Goal: Transaction & Acquisition: Purchase product/service

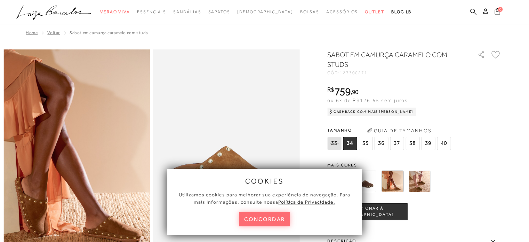
click at [259, 218] on button "concordar" at bounding box center [265, 219] width 52 height 14
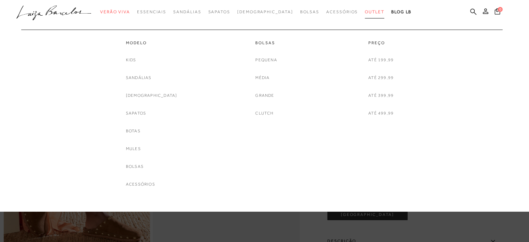
click at [365, 13] on span "Outlet" at bounding box center [374, 11] width 19 height 5
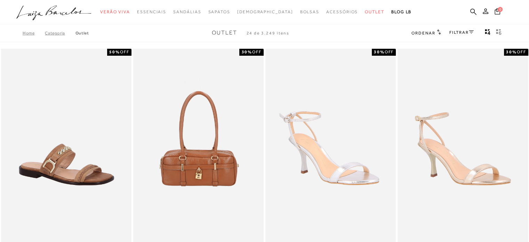
click at [472, 31] on icon at bounding box center [471, 31] width 5 height 3
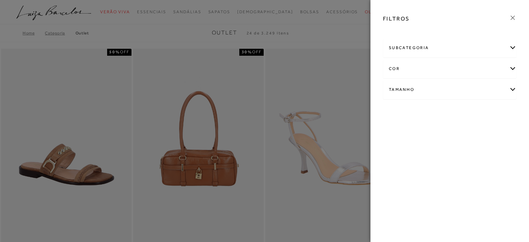
click at [454, 48] on div "subcategoria" at bounding box center [450, 48] width 133 height 18
click at [453, 49] on div "subcategoria" at bounding box center [450, 48] width 133 height 18
click at [455, 47] on div "subcategoria" at bounding box center [450, 48] width 133 height 18
click at [455, 49] on div "subcategoria" at bounding box center [450, 48] width 133 height 18
drag, startPoint x: 468, startPoint y: 87, endPoint x: 463, endPoint y: 89, distance: 5.3
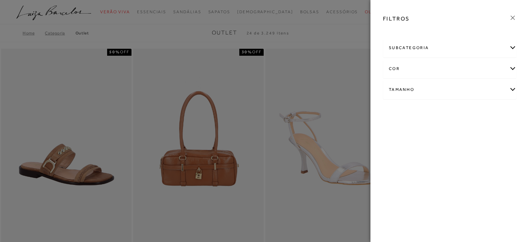
click at [467, 87] on div "Tamanho" at bounding box center [450, 89] width 133 height 18
click at [409, 144] on link "Ver mais..." at bounding box center [402, 142] width 19 height 5
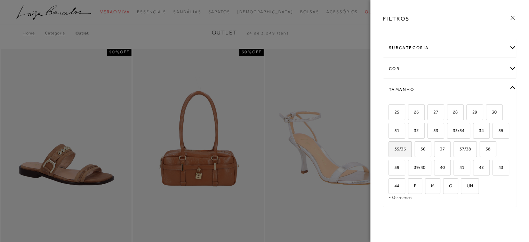
click at [412, 149] on label "35/36" at bounding box center [400, 149] width 23 height 15
click at [395, 149] on input "35/36" at bounding box center [391, 150] width 7 height 7
checkbox input "true"
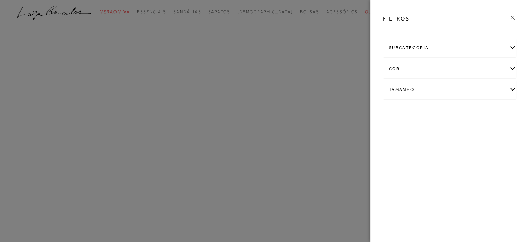
click at [258, 100] on div at bounding box center [264, 121] width 529 height 242
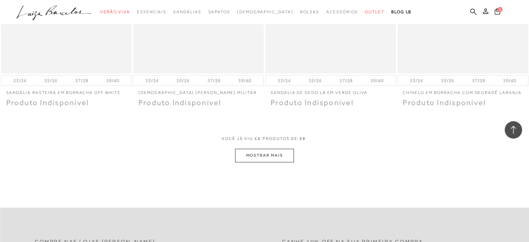
scroll to position [661, 0]
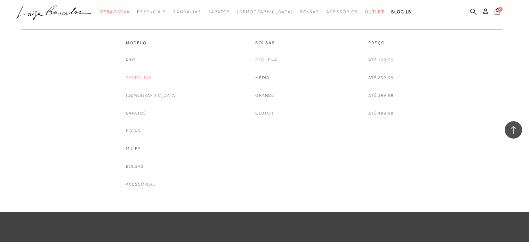
click at [152, 78] on link "Sandálias" at bounding box center [139, 77] width 26 height 7
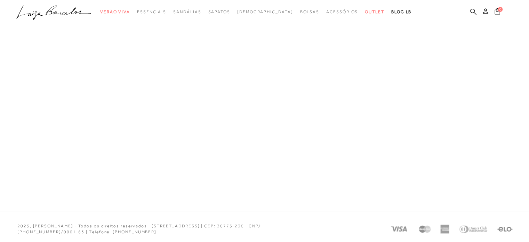
scroll to position [80, 0]
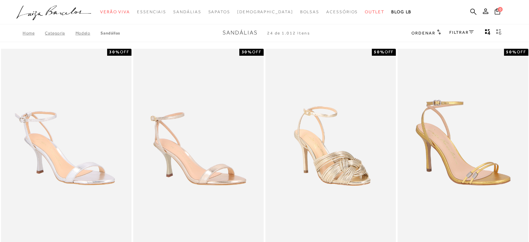
click at [458, 32] on link "FILTRAR" at bounding box center [462, 32] width 24 height 5
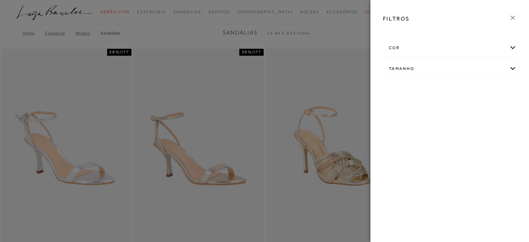
click at [420, 67] on div "Tamanho" at bounding box center [450, 69] width 133 height 18
click at [397, 121] on link "Ver mais..." at bounding box center [402, 121] width 19 height 5
click at [403, 129] on span "35/36" at bounding box center [397, 127] width 17 height 5
click at [395, 129] on input "35/36" at bounding box center [391, 129] width 7 height 7
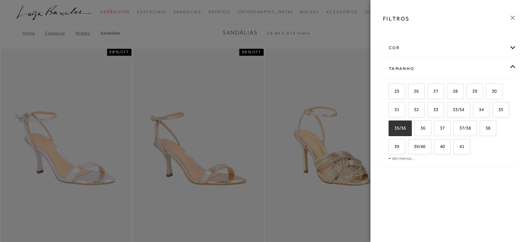
checkbox input "true"
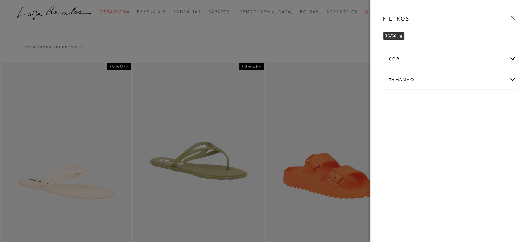
click at [401, 76] on div "Tamanho" at bounding box center [450, 80] width 133 height 18
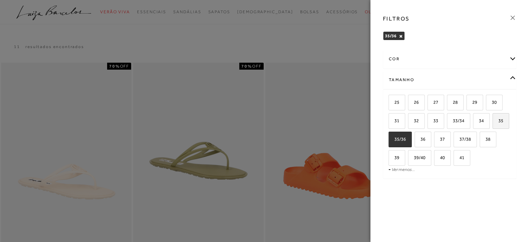
click at [505, 123] on label "35" at bounding box center [501, 120] width 16 height 15
click at [499, 123] on input "35" at bounding box center [495, 121] width 7 height 7
checkbox input "true"
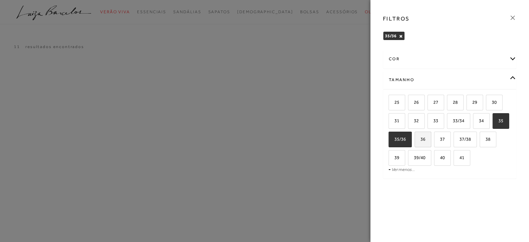
click at [425, 140] on span "36" at bounding box center [421, 138] width 10 height 5
click at [421, 140] on input "36" at bounding box center [417, 140] width 7 height 7
checkbox input "true"
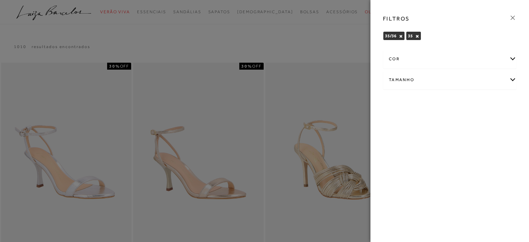
click at [331, 54] on div at bounding box center [264, 121] width 529 height 242
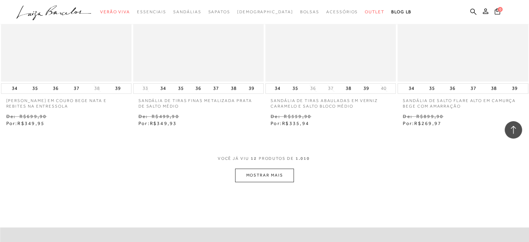
scroll to position [696, 0]
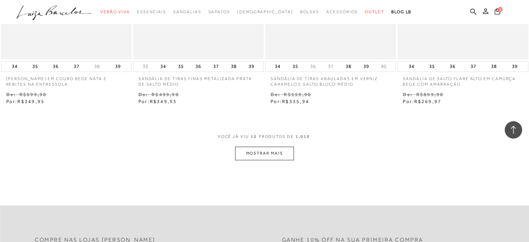
click at [249, 156] on button "MOSTRAR MAIS" at bounding box center [264, 154] width 58 height 14
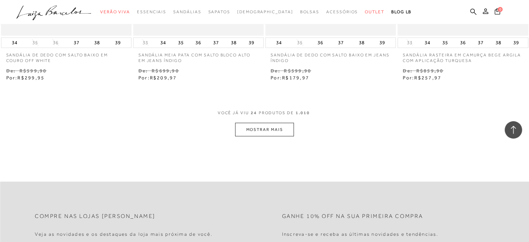
scroll to position [1497, 0]
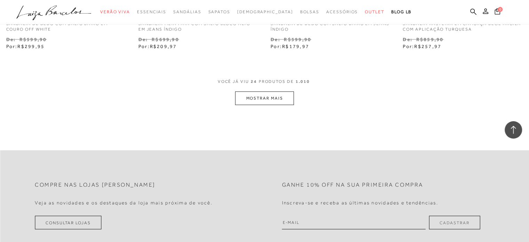
click at [257, 90] on span "24" at bounding box center [254, 85] width 6 height 13
click at [257, 96] on button "MOSTRAR MAIS" at bounding box center [264, 99] width 58 height 14
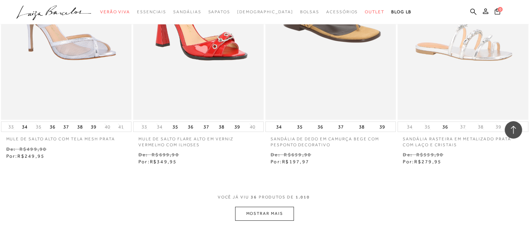
scroll to position [2123, 0]
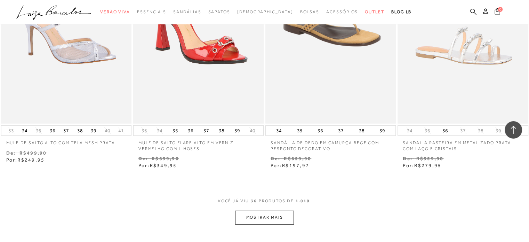
click at [262, 216] on button "MOSTRAR MAIS" at bounding box center [264, 218] width 58 height 14
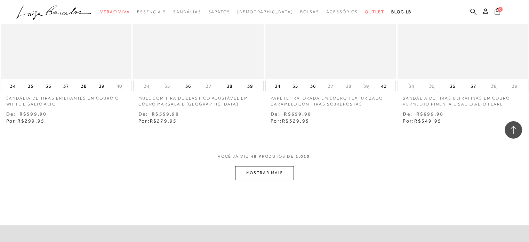
scroll to position [2924, 0]
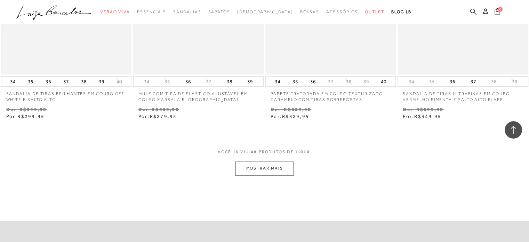
click at [281, 163] on button "MOSTRAR MAIS" at bounding box center [264, 168] width 58 height 14
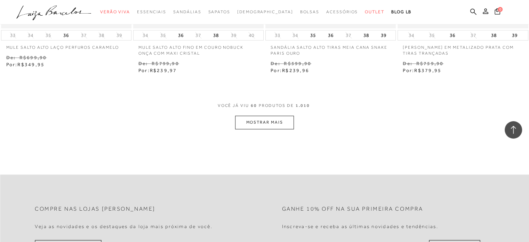
scroll to position [3724, 0]
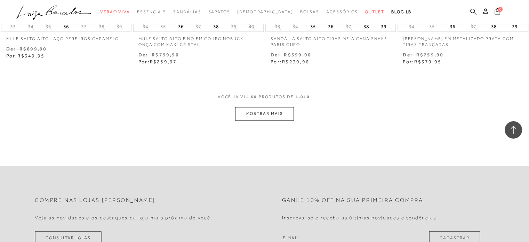
click at [269, 107] on button "MOSTRAR MAIS" at bounding box center [264, 114] width 58 height 14
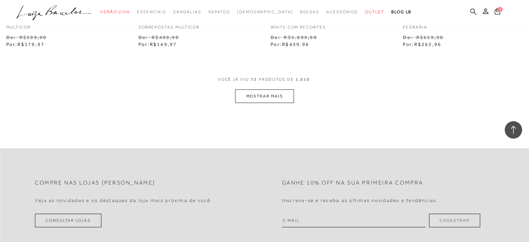
scroll to position [4490, 0]
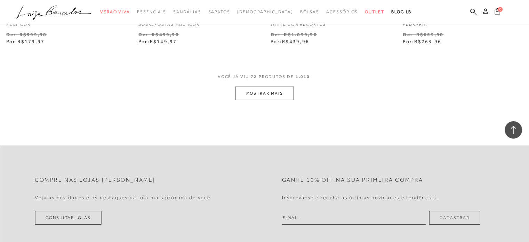
click at [267, 87] on button "MOSTRAR MAIS" at bounding box center [264, 94] width 58 height 14
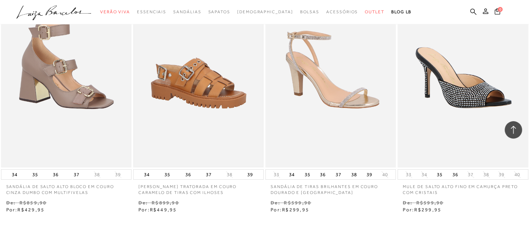
scroll to position [5108, 0]
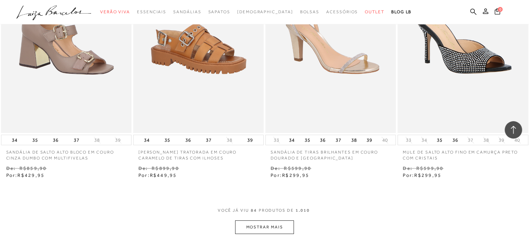
click at [256, 220] on button "MOSTRAR MAIS" at bounding box center [264, 227] width 58 height 14
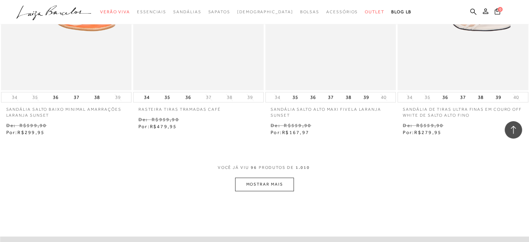
scroll to position [5908, 0]
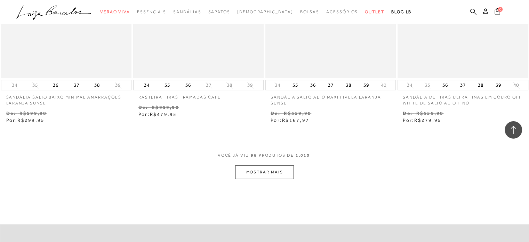
click at [269, 166] on button "MOSTRAR MAIS" at bounding box center [264, 172] width 58 height 14
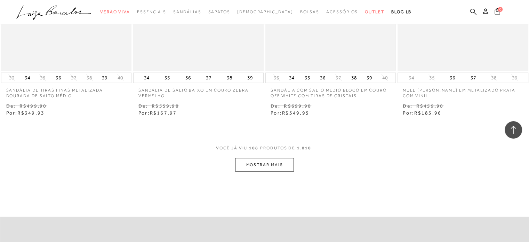
scroll to position [6674, 0]
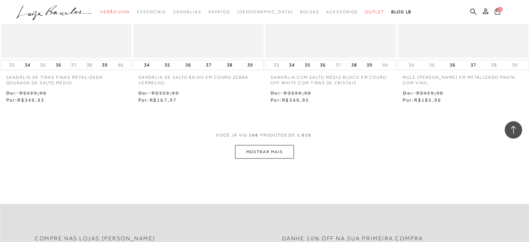
click at [253, 145] on button "MOSTRAR MAIS" at bounding box center [264, 152] width 58 height 14
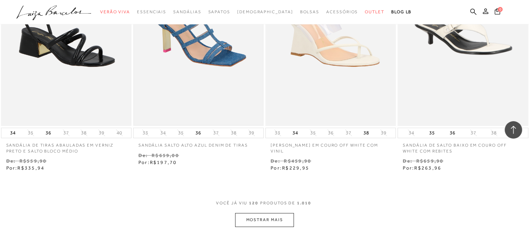
scroll to position [7474, 0]
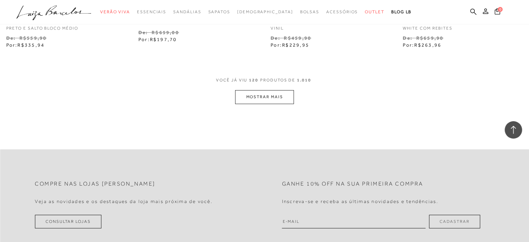
click at [269, 90] on button "MOSTRAR MAIS" at bounding box center [264, 97] width 58 height 14
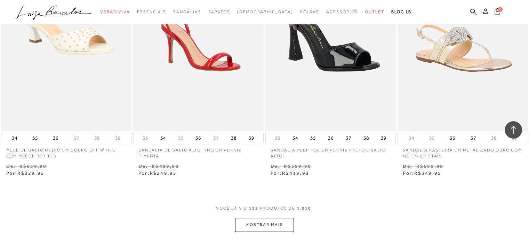
scroll to position [8101, 0]
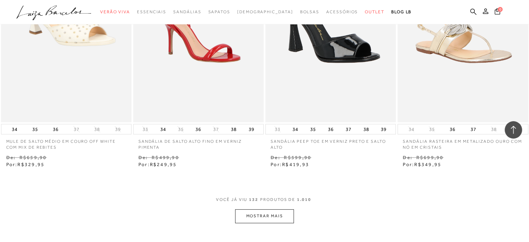
click at [265, 209] on button "MOSTRAR MAIS" at bounding box center [264, 216] width 58 height 14
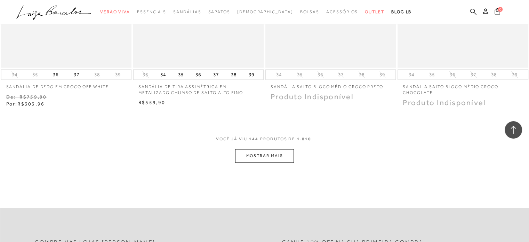
scroll to position [8901, 0]
click at [269, 149] on button "MOSTRAR MAIS" at bounding box center [264, 156] width 58 height 14
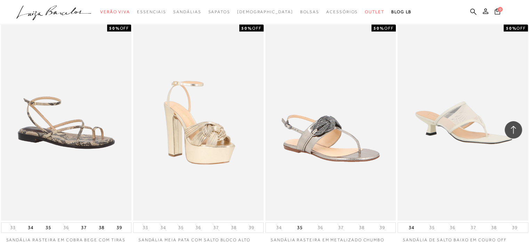
scroll to position [9563, 0]
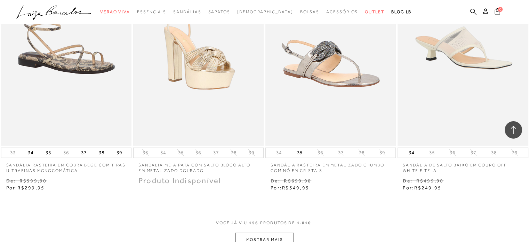
click at [278, 233] on button "MOSTRAR MAIS" at bounding box center [264, 240] width 58 height 14
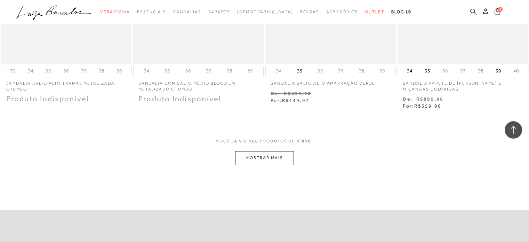
scroll to position [10398, 0]
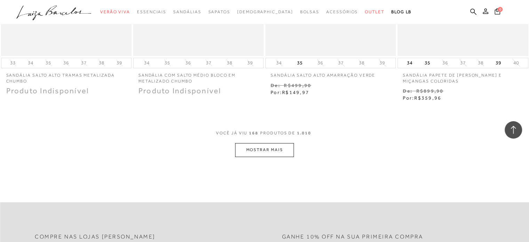
click at [270, 143] on button "MOSTRAR MAIS" at bounding box center [264, 150] width 58 height 14
click at [283, 143] on button "MOSTRAR MAIS" at bounding box center [264, 150] width 58 height 14
click at [256, 143] on button "MOSTRAR MAIS" at bounding box center [264, 150] width 58 height 14
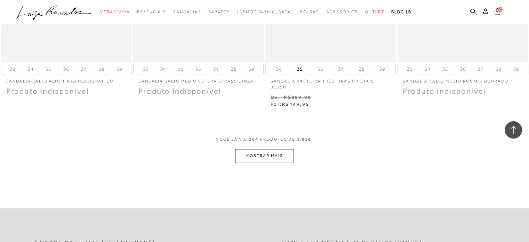
scroll to position [11164, 0]
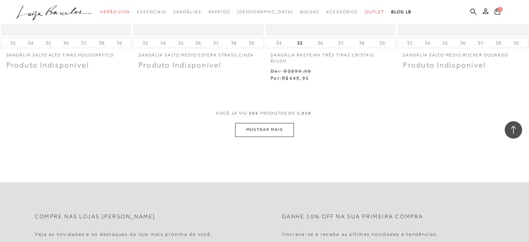
click at [255, 123] on button "MOSTRAR MAIS" at bounding box center [264, 130] width 58 height 14
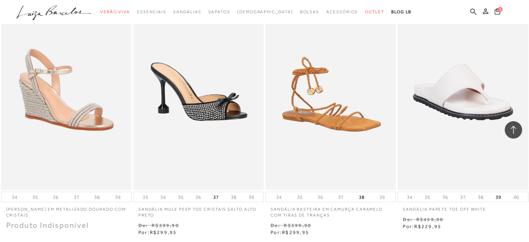
scroll to position [11895, 0]
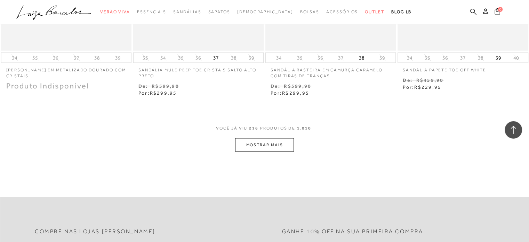
click at [272, 138] on button "MOSTRAR MAIS" at bounding box center [264, 145] width 58 height 14
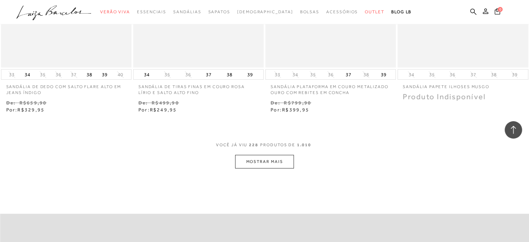
scroll to position [12626, 0]
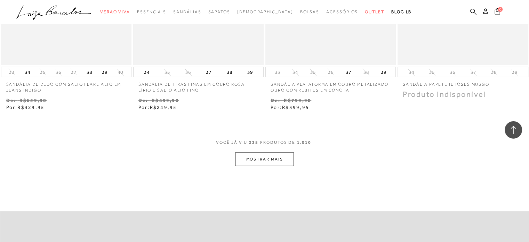
click at [247, 152] on button "MOSTRAR MAIS" at bounding box center [264, 159] width 58 height 14
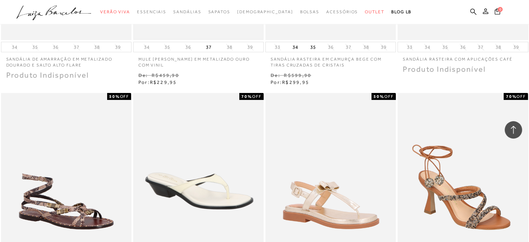
scroll to position [13322, 0]
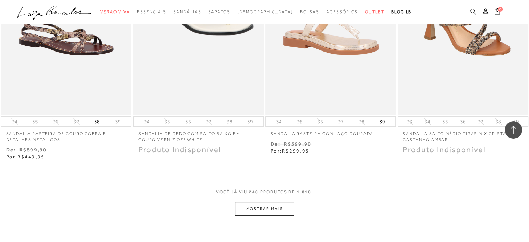
click at [277, 202] on button "MOSTRAR MAIS" at bounding box center [264, 209] width 58 height 14
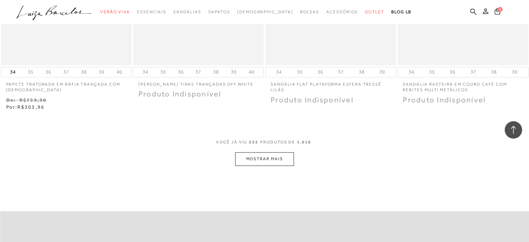
scroll to position [14122, 0]
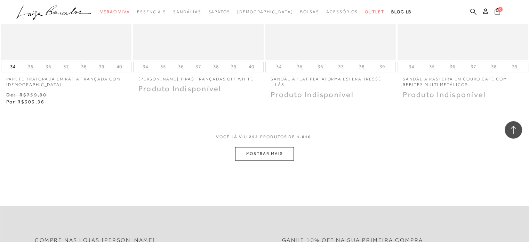
click at [260, 147] on button "MOSTRAR MAIS" at bounding box center [264, 154] width 58 height 14
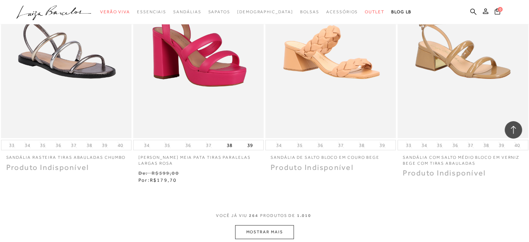
scroll to position [14853, 0]
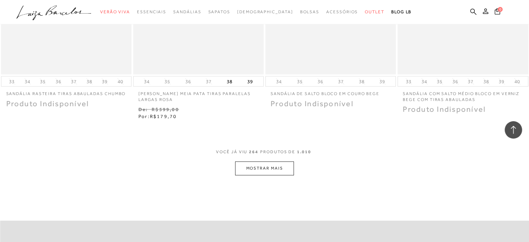
click at [245, 161] on button "MOSTRAR MAIS" at bounding box center [264, 168] width 58 height 14
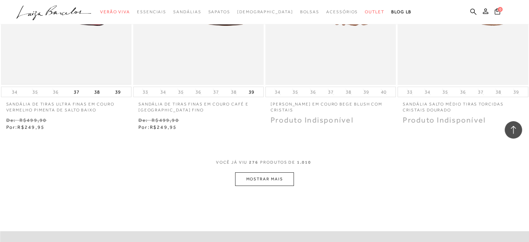
scroll to position [15619, 0]
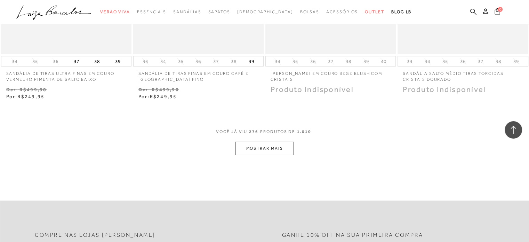
click at [251, 142] on button "MOSTRAR MAIS" at bounding box center [264, 149] width 58 height 14
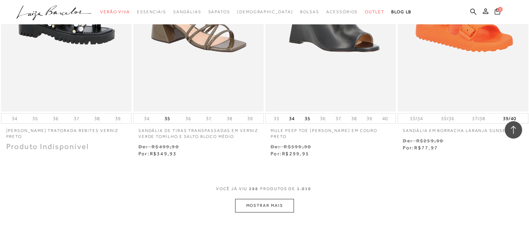
scroll to position [16350, 0]
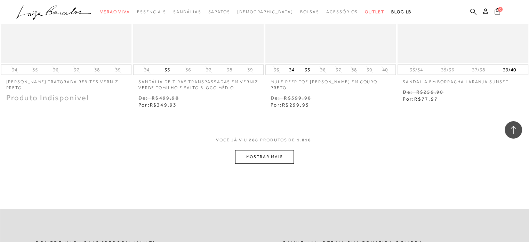
click at [277, 150] on button "MOSTRAR MAIS" at bounding box center [264, 157] width 58 height 14
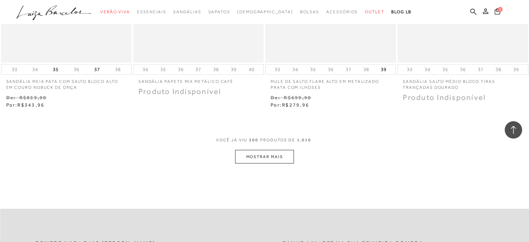
scroll to position [17115, 0]
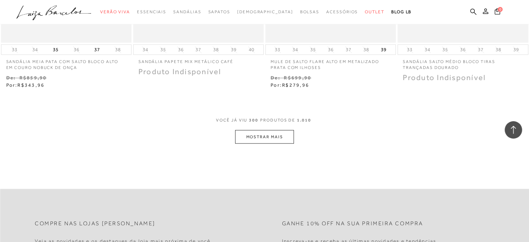
click at [271, 130] on button "MOSTRAR MAIS" at bounding box center [264, 137] width 58 height 14
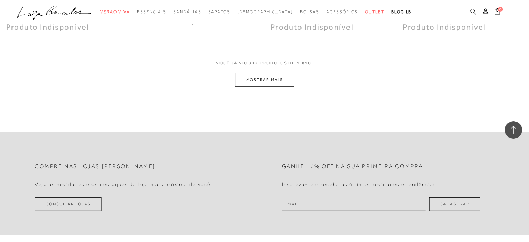
scroll to position [17916, 0]
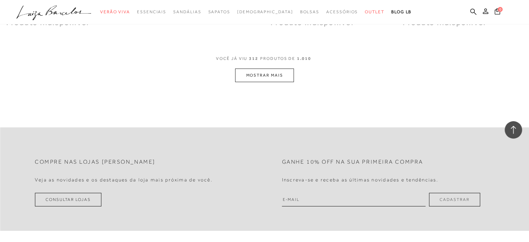
click at [281, 69] on button "MOSTRAR MAIS" at bounding box center [264, 76] width 58 height 14
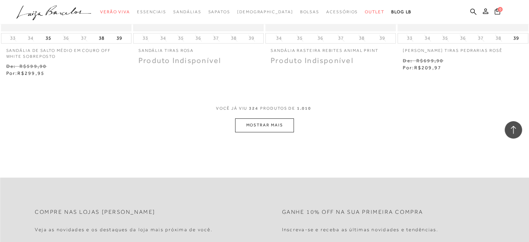
scroll to position [18612, 0]
click at [259, 118] on button "MOSTRAR MAIS" at bounding box center [264, 125] width 58 height 14
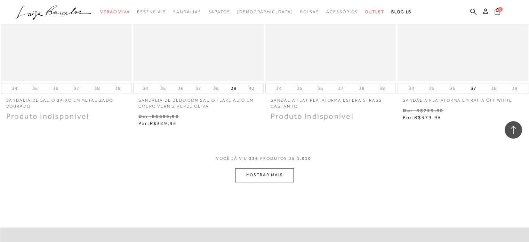
scroll to position [19308, 0]
click at [269, 167] on button "MOSTRAR MAIS" at bounding box center [264, 174] width 58 height 14
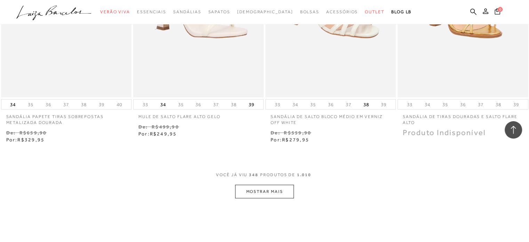
scroll to position [20074, 0]
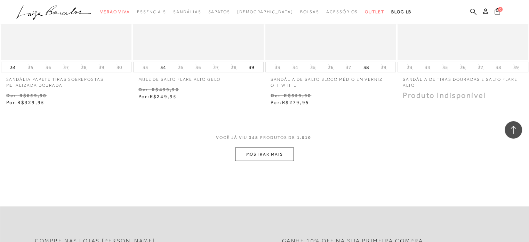
click at [266, 148] on button "MOSTRAR MAIS" at bounding box center [264, 155] width 58 height 14
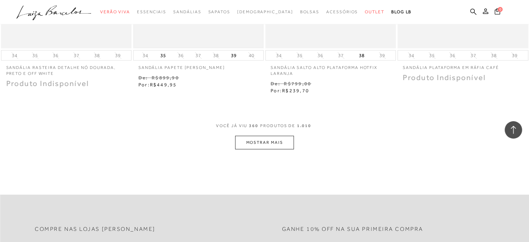
scroll to position [20839, 0]
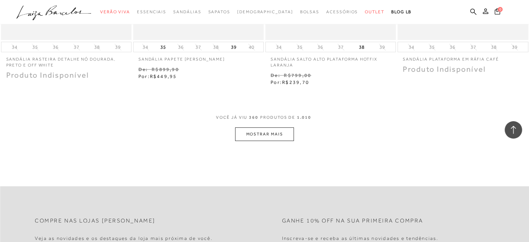
click at [280, 127] on button "MOSTRAR MAIS" at bounding box center [264, 134] width 58 height 14
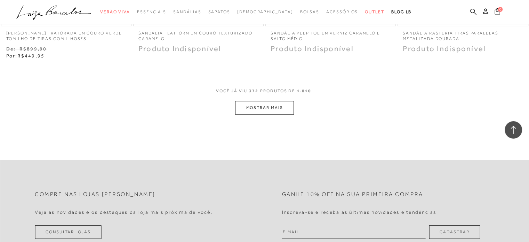
scroll to position [21617, 0]
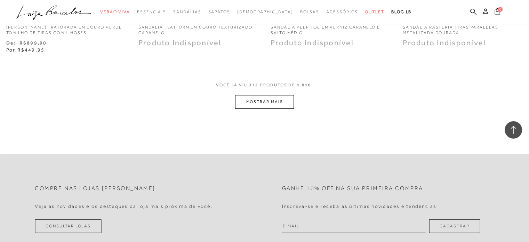
click at [280, 95] on button "MOSTRAR MAIS" at bounding box center [264, 102] width 58 height 14
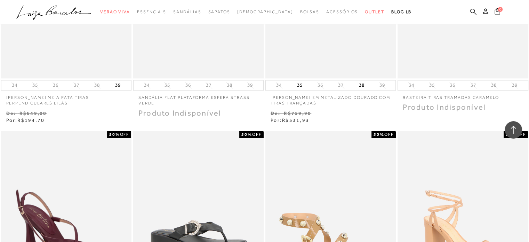
scroll to position [22070, 0]
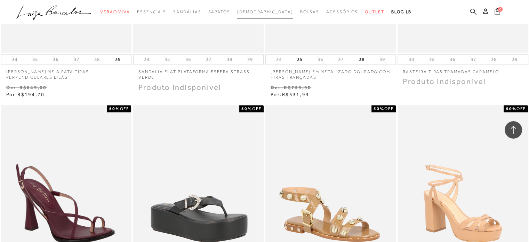
click at [266, 12] on span "[DEMOGRAPHIC_DATA]" at bounding box center [265, 11] width 56 height 5
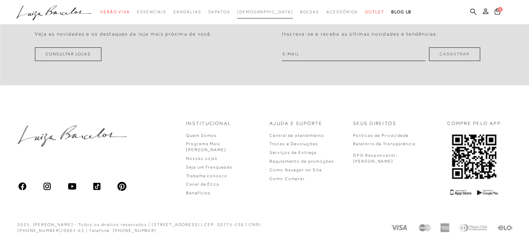
scroll to position [387, 0]
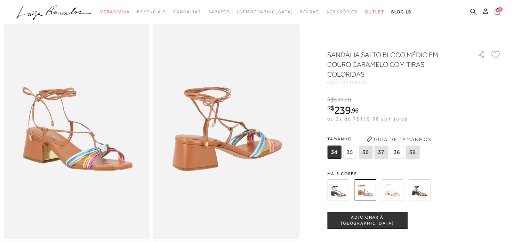
scroll to position [35, 0]
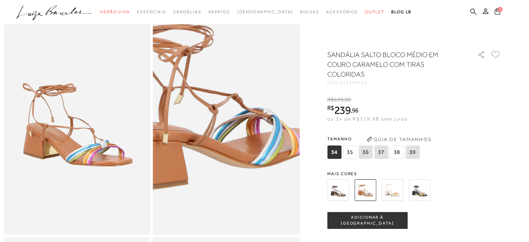
click at [250, 144] on img at bounding box center [204, 108] width 293 height 440
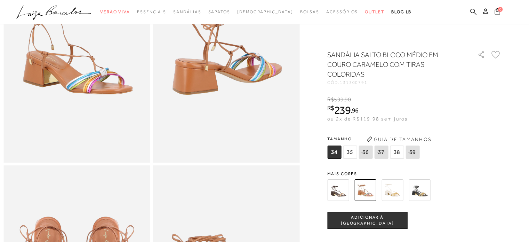
scroll to position [104, 0]
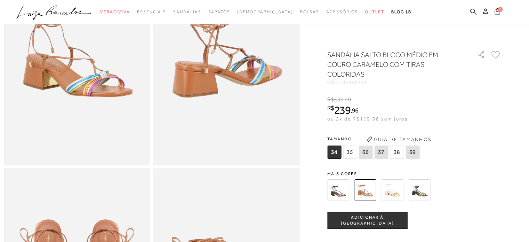
drag, startPoint x: 393, startPoint y: 192, endPoint x: 394, endPoint y: 196, distance: 4.3
click at [393, 192] on img at bounding box center [393, 190] width 22 height 22
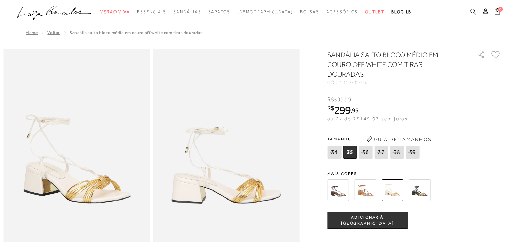
click at [366, 192] on img at bounding box center [366, 190] width 22 height 22
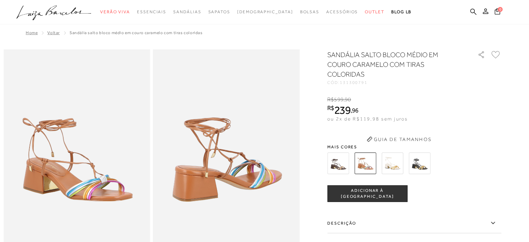
click at [339, 164] on div "SANDÁLIA SALTO BLOCO MÉDIO EM COURO CARAMELO COM TIRAS COLORIDAS CÓD: 131300791…" at bounding box center [415, 196] width 174 height 292
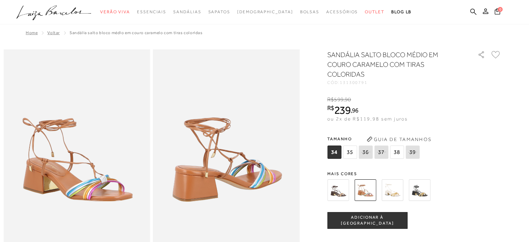
click at [343, 187] on img at bounding box center [339, 190] width 22 height 22
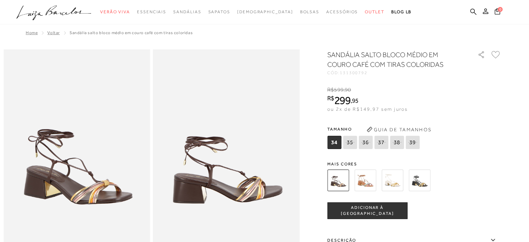
drag, startPoint x: 361, startPoint y: 180, endPoint x: 361, endPoint y: 188, distance: 8.0
click at [361, 180] on img at bounding box center [366, 181] width 22 height 22
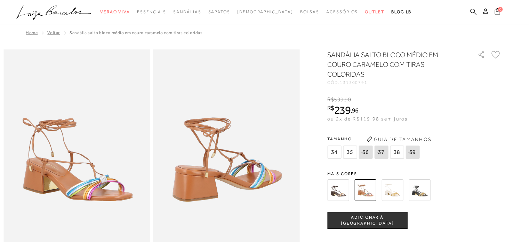
click at [369, 197] on img at bounding box center [366, 190] width 22 height 22
click at [369, 215] on button "ADICIONAR À [GEOGRAPHIC_DATA]" at bounding box center [368, 220] width 80 height 17
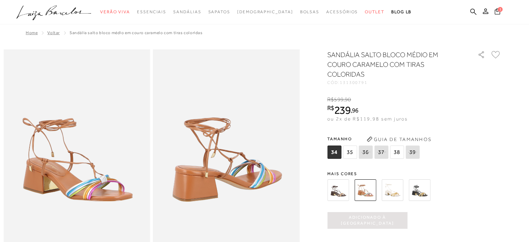
click at [497, 11] on icon at bounding box center [498, 11] width 6 height 6
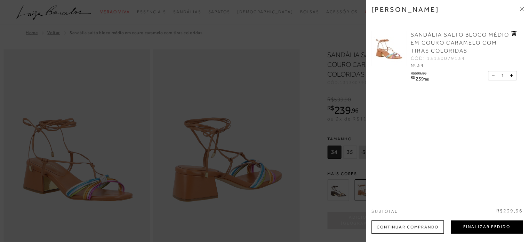
click at [477, 225] on button "Finalizar Pedido" at bounding box center [487, 226] width 72 height 13
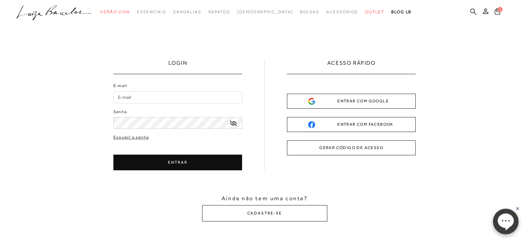
click at [195, 97] on input "E-mail" at bounding box center [177, 97] width 129 height 12
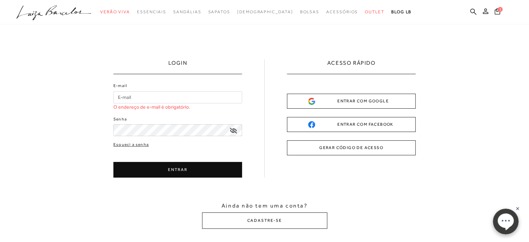
type input "[EMAIL_ADDRESS][DOMAIN_NAME]"
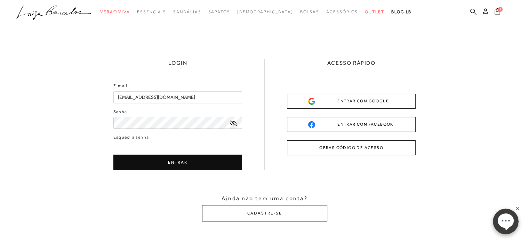
click at [198, 159] on button "ENTRAR" at bounding box center [177, 163] width 129 height 16
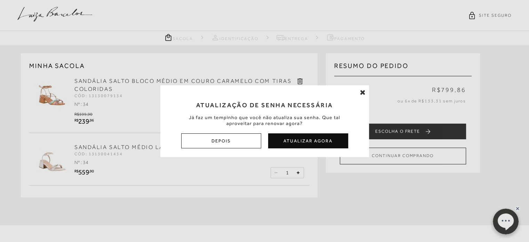
click at [362, 92] on icon at bounding box center [363, 92] width 6 height 7
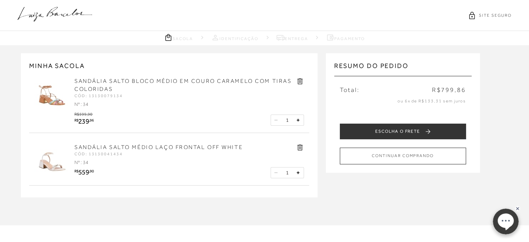
click at [300, 143] on icon at bounding box center [300, 147] width 8 height 8
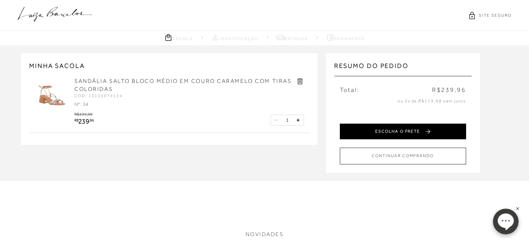
click at [372, 136] on button "ESCOLHA O FRETE" at bounding box center [403, 132] width 126 height 16
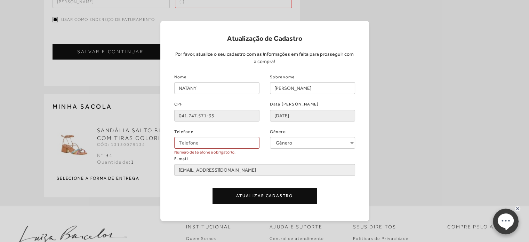
scroll to position [122, 0]
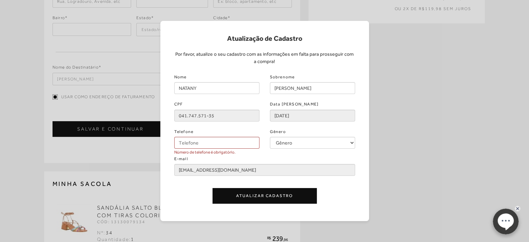
click at [230, 132] on div "Telefone Número de telefone é obrigatório." at bounding box center [217, 138] width 96 height 22
click at [232, 140] on input "Telefone" at bounding box center [216, 143] width 85 height 12
click at [187, 139] on input "[PHONE_NUMBER]" at bounding box center [216, 143] width 85 height 12
type input "[PHONE_NUMBER]"
click at [289, 193] on button "Atualizar Cadastro" at bounding box center [265, 196] width 104 height 16
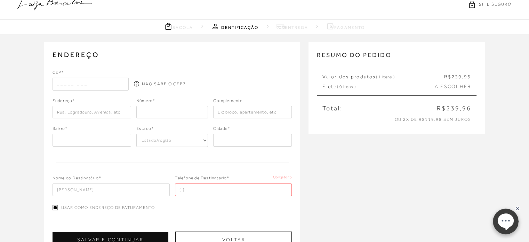
scroll to position [0, 0]
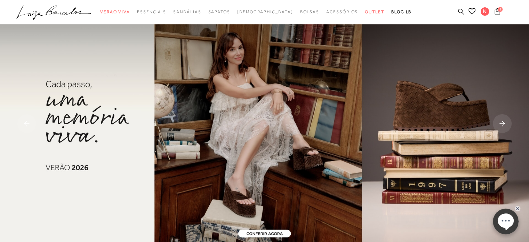
click at [497, 15] on button "1" at bounding box center [498, 12] width 10 height 9
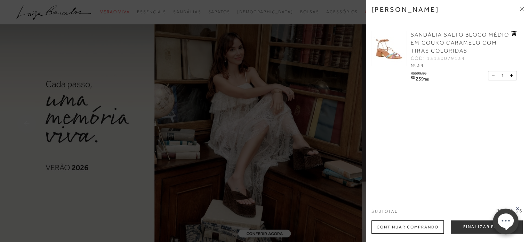
click at [440, 43] on span "SANDÁLIA SALTO BLOCO MÉDIO EM COURO CARAMELO COM TIRAS COLORIDAS" at bounding box center [460, 43] width 98 height 22
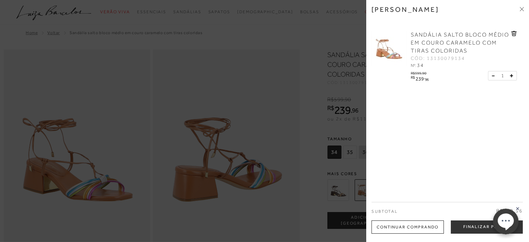
click at [354, 128] on div at bounding box center [264, 121] width 529 height 242
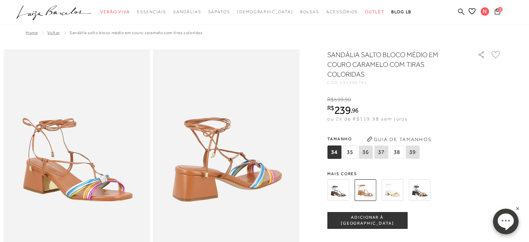
click at [353, 149] on span "35" at bounding box center [350, 151] width 14 height 13
drag, startPoint x: 368, startPoint y: 222, endPoint x: 374, endPoint y: 216, distance: 8.4
click at [369, 220] on span "ADICIONAR À [GEOGRAPHIC_DATA]" at bounding box center [367, 220] width 79 height 12
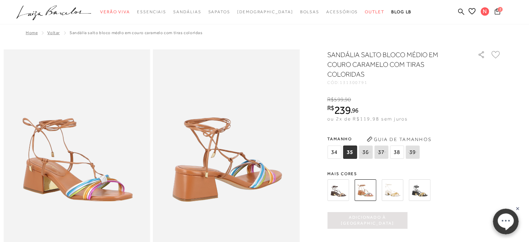
click at [498, 11] on icon at bounding box center [498, 11] width 6 height 6
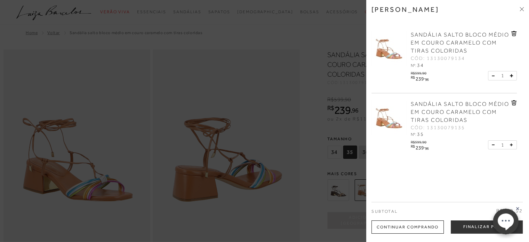
click at [513, 33] on icon at bounding box center [513, 33] width 1 height 3
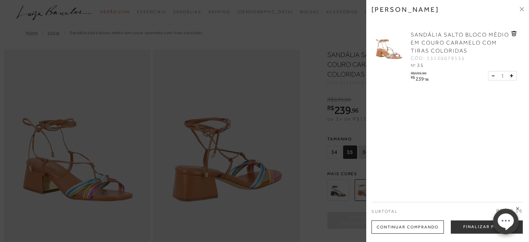
click at [291, 57] on div at bounding box center [264, 121] width 529 height 242
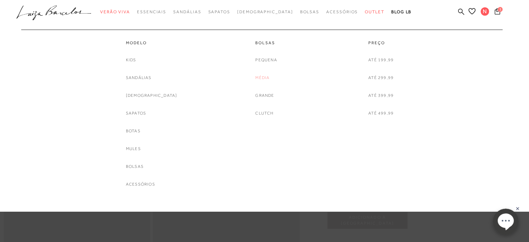
click at [263, 78] on link "Média" at bounding box center [262, 77] width 14 height 7
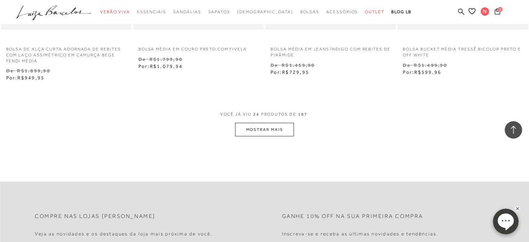
scroll to position [1497, 0]
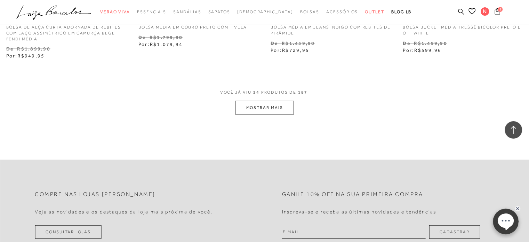
click at [283, 109] on button "MOSTRAR MAIS" at bounding box center [264, 108] width 58 height 14
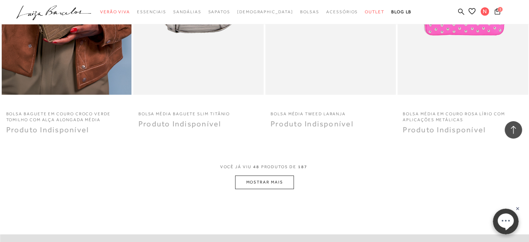
scroll to position [2889, 0]
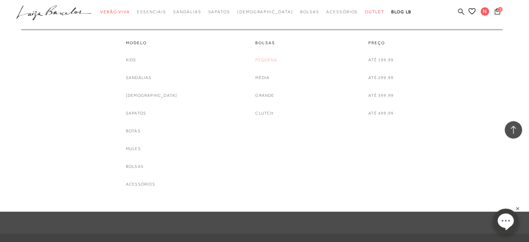
click at [267, 58] on link "Pequena" at bounding box center [266, 59] width 22 height 7
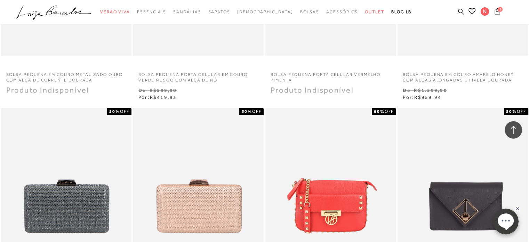
scroll to position [1323, 0]
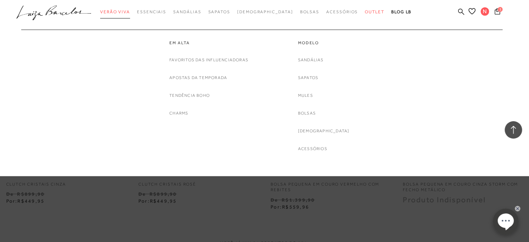
click at [130, 10] on span "Verão Viva" at bounding box center [115, 11] width 30 height 5
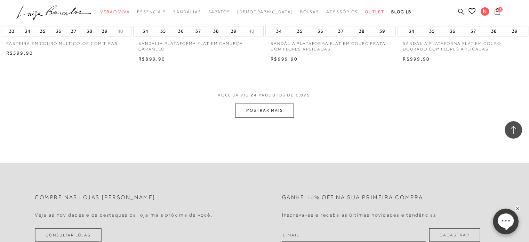
scroll to position [1427, 0]
click at [242, 110] on button "MOSTRAR MAIS" at bounding box center [264, 110] width 58 height 14
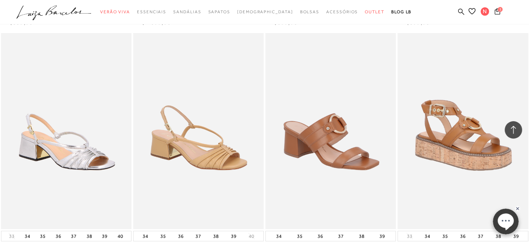
scroll to position [2506, 0]
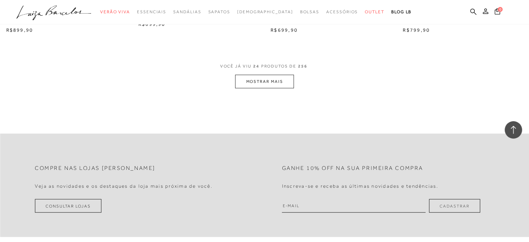
scroll to position [1462, 0]
click at [286, 80] on button "MOSTRAR MAIS" at bounding box center [264, 81] width 58 height 14
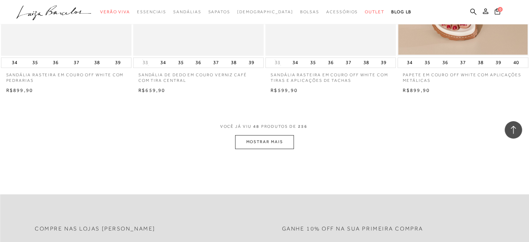
scroll to position [2889, 0]
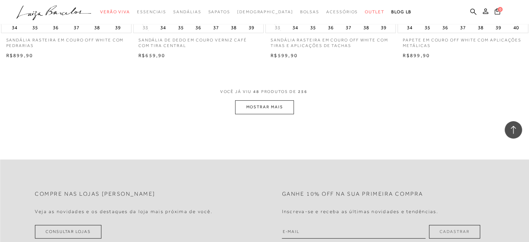
click at [266, 102] on button "MOSTRAR MAIS" at bounding box center [264, 107] width 58 height 14
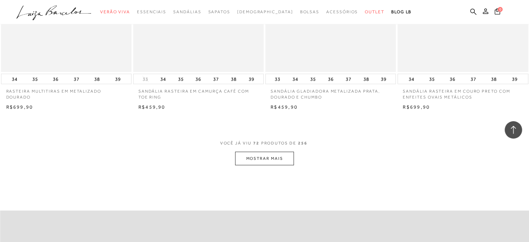
scroll to position [4316, 0]
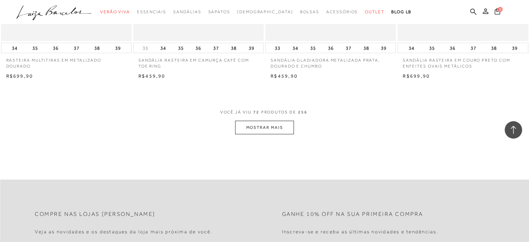
click at [273, 131] on button "MOSTRAR MAIS" at bounding box center [264, 128] width 58 height 14
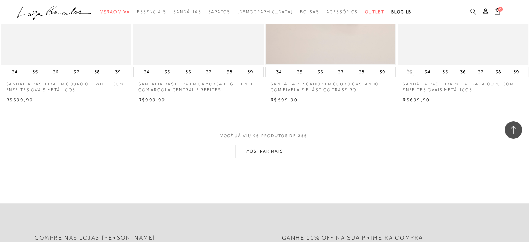
scroll to position [5743, 0]
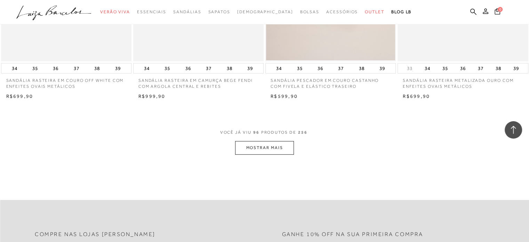
click at [255, 145] on button "MOSTRAR MAIS" at bounding box center [264, 148] width 58 height 14
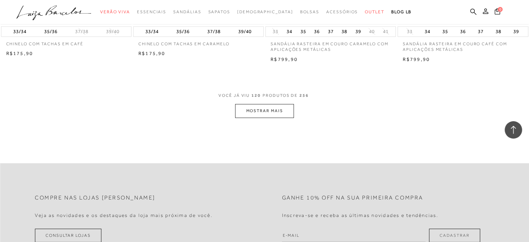
scroll to position [7239, 0]
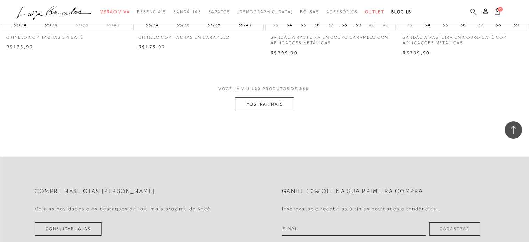
click at [263, 100] on button "MOSTRAR MAIS" at bounding box center [264, 104] width 58 height 14
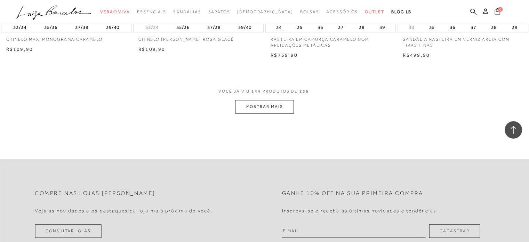
scroll to position [8701, 0]
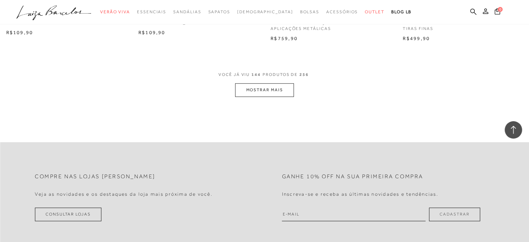
click at [271, 86] on button "MOSTRAR MAIS" at bounding box center [264, 90] width 58 height 14
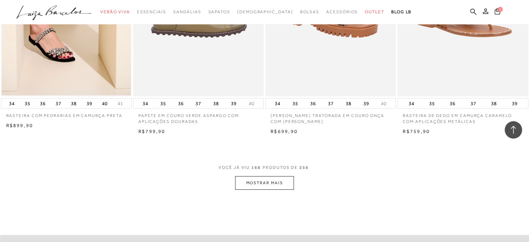
scroll to position [10093, 0]
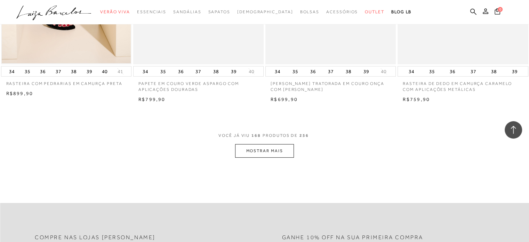
click at [237, 144] on button "MOSTRAR MAIS" at bounding box center [264, 151] width 58 height 14
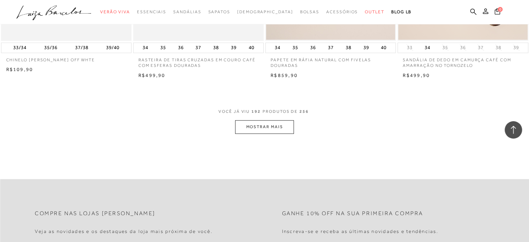
scroll to position [11590, 0]
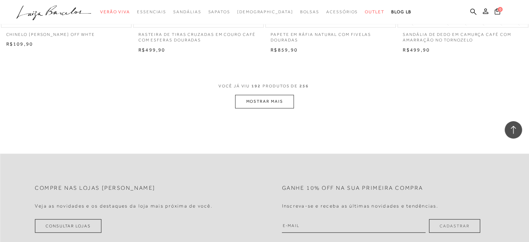
click at [281, 101] on button "MOSTRAR MAIS" at bounding box center [264, 102] width 58 height 14
click at [283, 91] on div "Loading..." at bounding box center [264, 121] width 529 height 242
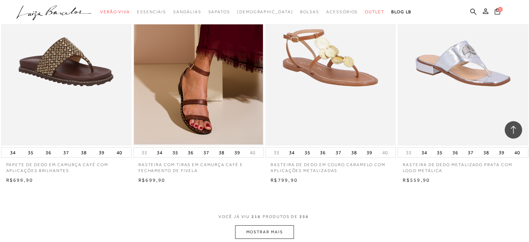
scroll to position [12913, 0]
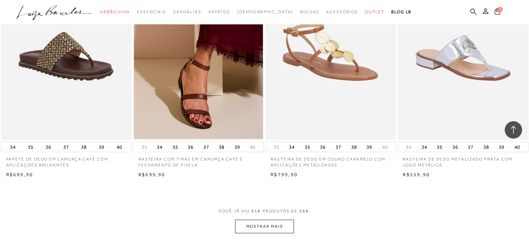
click at [255, 220] on button "MOSTRAR MAIS" at bounding box center [264, 227] width 58 height 14
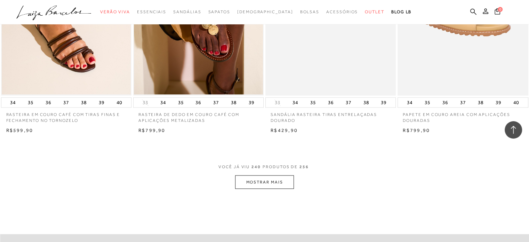
scroll to position [14409, 0]
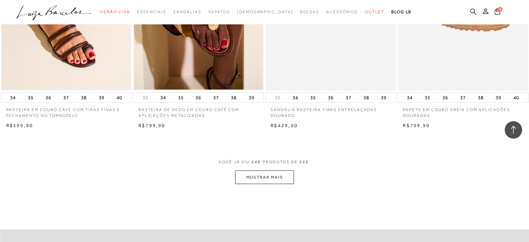
click at [266, 175] on button "MOSTRAR MAIS" at bounding box center [264, 177] width 58 height 14
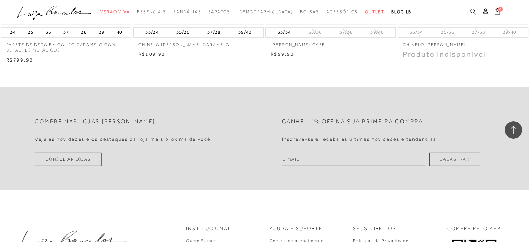
scroll to position [15453, 0]
